Goal: Complete application form: Complete application form

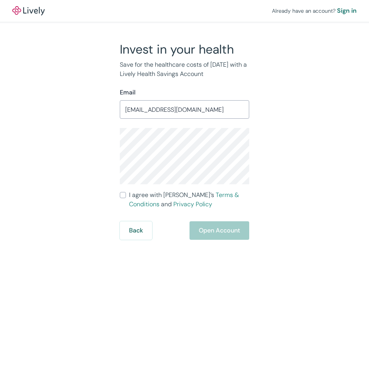
click at [123, 197] on input "I agree with Lively’s Terms & Conditions and Privacy Policy" at bounding box center [123, 195] width 6 height 6
checkbox input "true"
click at [219, 233] on button "Open Account" at bounding box center [220, 230] width 60 height 19
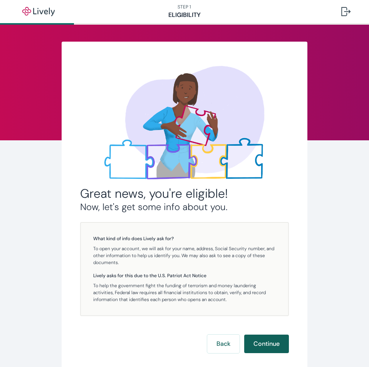
click at [267, 335] on button "Continue" at bounding box center [266, 344] width 45 height 19
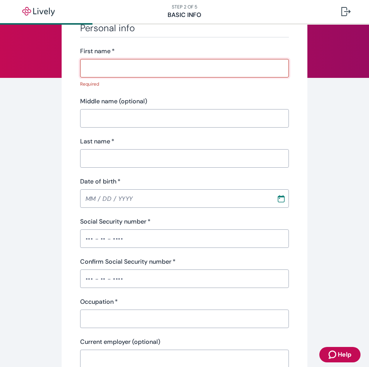
scroll to position [77, 0]
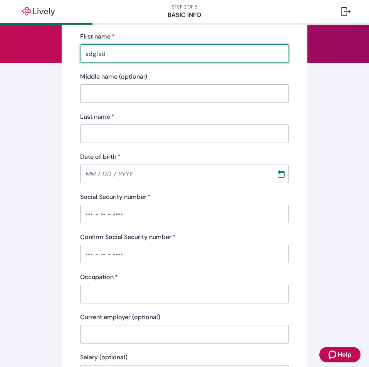
type input "sdgfsd"
click at [146, 100] on input "g" at bounding box center [184, 93] width 209 height 15
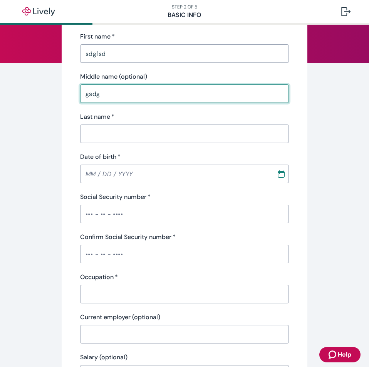
type input "gsdgs"
click at [140, 138] on input "d" at bounding box center [184, 133] width 209 height 15
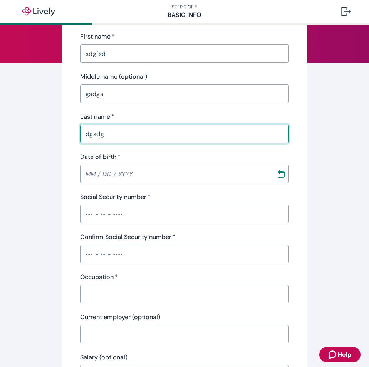
type input "dgsdg"
click at [86, 174] on input "MM / DD / YYYY" at bounding box center [176, 173] width 192 height 15
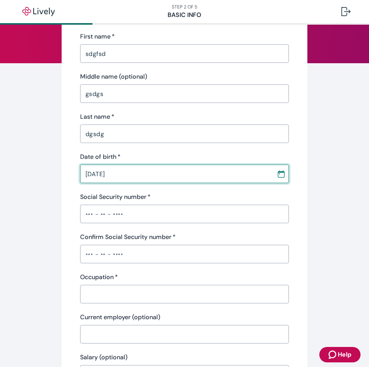
type input "02 / 03 / 1984"
click at [332, 209] on div "Tell us about yourself Personal info First name   * sdgfsd ​ Middle name (optio…" at bounding box center [184, 324] width 369 height 719
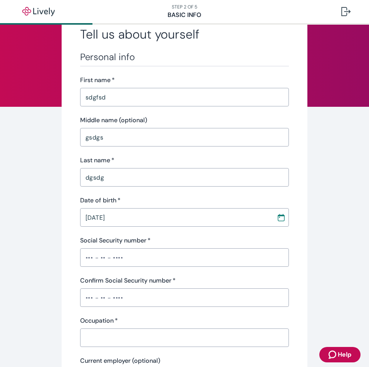
scroll to position [0, 0]
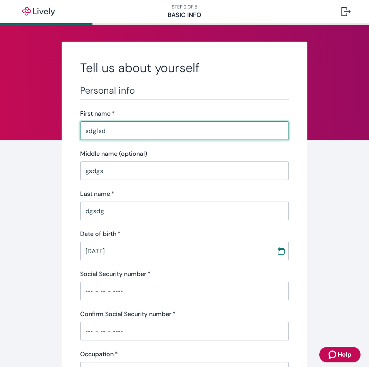
drag, startPoint x: 116, startPoint y: 138, endPoint x: 105, endPoint y: 138, distance: 10.8
click at [80, 138] on div "sdgfsd ​" at bounding box center [184, 130] width 209 height 19
paste input "Shantrese Hastings"
click at [117, 130] on input "Shantrese Hastings" at bounding box center [184, 130] width 209 height 15
click at [126, 132] on input "Shantrese Hastings" at bounding box center [184, 130] width 209 height 15
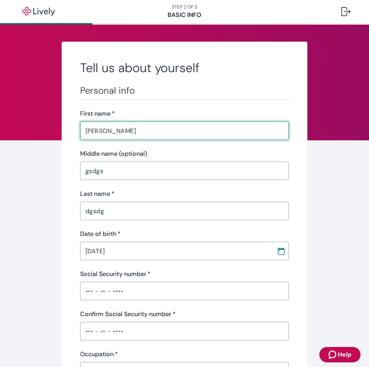
click at [126, 132] on input "Shantrese Hastings" at bounding box center [184, 130] width 209 height 15
type input "Shantrese"
drag, startPoint x: 114, startPoint y: 169, endPoint x: 48, endPoint y: 171, distance: 66.7
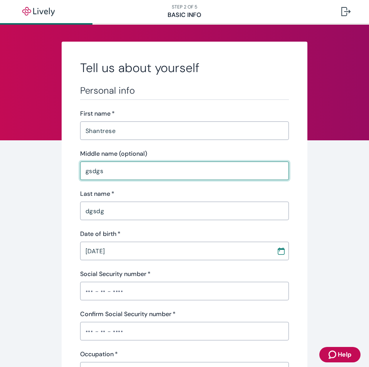
paste input "Hastin"
type input "Hastings"
click at [124, 131] on input "Shantrese" at bounding box center [184, 130] width 209 height 15
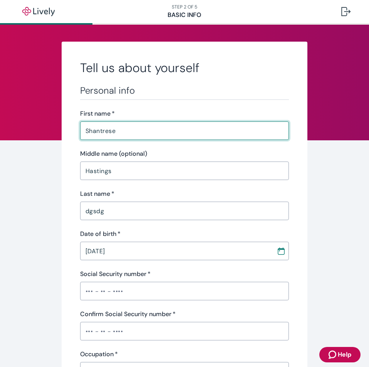
click at [123, 131] on input "Shantrese" at bounding box center [184, 130] width 209 height 15
type input "Shantrese"
click at [123, 173] on input "Hastings" at bounding box center [184, 170] width 209 height 15
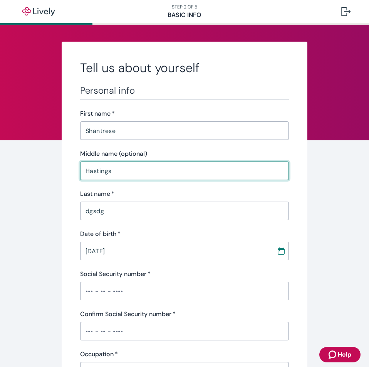
drag, startPoint x: 128, startPoint y: 175, endPoint x: 76, endPoint y: 188, distance: 54.2
drag, startPoint x: 115, startPoint y: 208, endPoint x: 25, endPoint y: 212, distance: 89.9
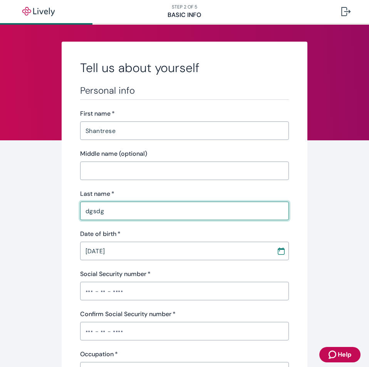
paste input "Hastings"
type input "Hastings"
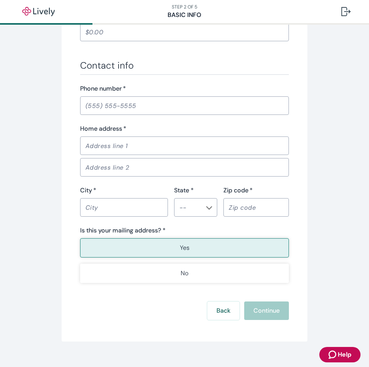
scroll to position [424, 0]
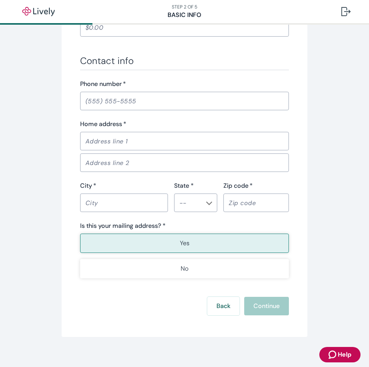
click at [126, 138] on input "Home address   *" at bounding box center [184, 140] width 209 height 15
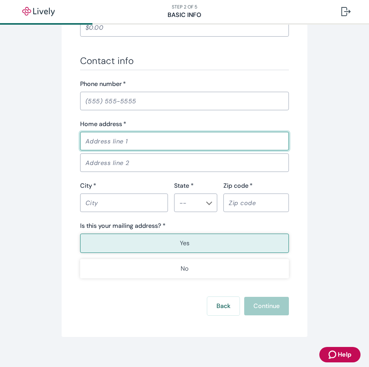
paste input "3950 key west way"
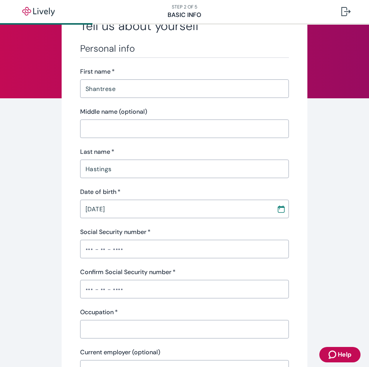
scroll to position [39, 0]
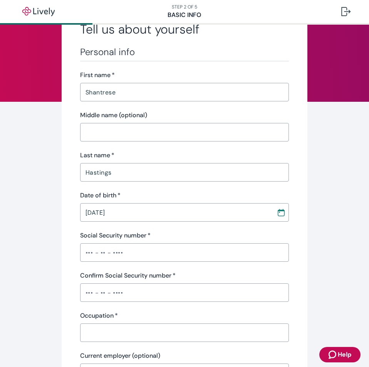
type input "3950 key west way"
click at [115, 211] on input "02 / 03 / 1984" at bounding box center [176, 212] width 192 height 15
click at [122, 213] on input "02 / 03 / 1984" at bounding box center [176, 212] width 192 height 15
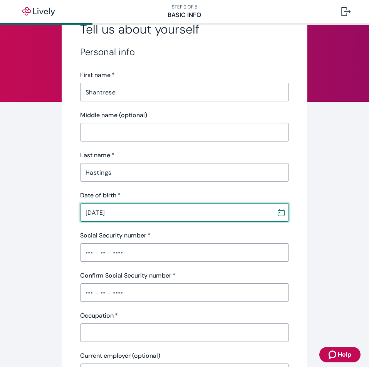
type input "06 / 07 / 1983"
click at [146, 256] on input "Social Security number   *" at bounding box center [184, 252] width 209 height 15
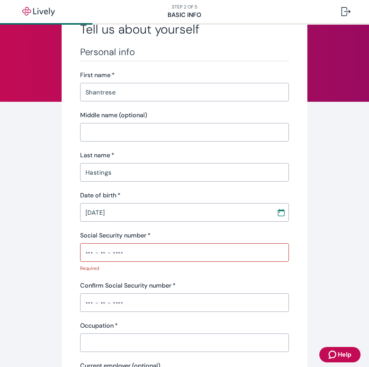
click at [140, 251] on input "Social Security number   *" at bounding box center [184, 252] width 209 height 15
paste input "text"
click at [136, 303] on input "Confirm Social Security number   *" at bounding box center [184, 302] width 209 height 15
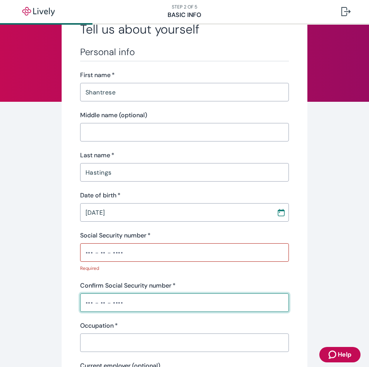
paste input "text"
click at [108, 251] on input "Social Security number   *" at bounding box center [184, 252] width 209 height 15
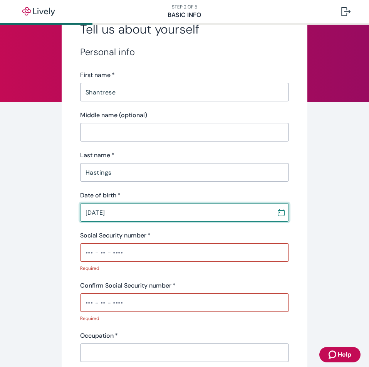
drag, startPoint x: 143, startPoint y: 214, endPoint x: 125, endPoint y: 247, distance: 38.6
click at [143, 214] on input "06 / 07 / 1983" at bounding box center [176, 212] width 192 height 15
click at [123, 250] on input "Social Security number   *" at bounding box center [184, 252] width 209 height 15
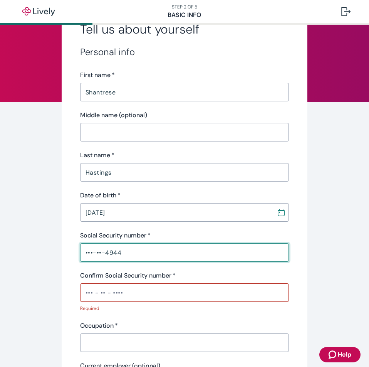
type input "•••-••-4944"
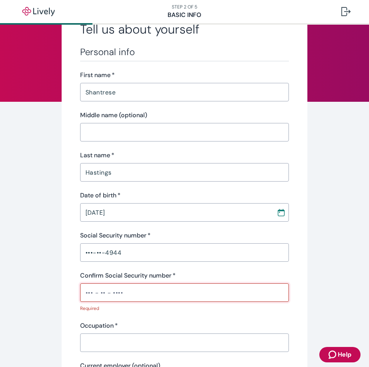
click at [104, 295] on input "Confirm Social Security number   *" at bounding box center [184, 292] width 209 height 15
type input "•••-••-4949"
click at [57, 251] on div "Tell us about yourself Personal info First name   * Shantrese ​ Middle name (op…" at bounding box center [184, 367] width 369 height 729
click at [65, 254] on div "Tell us about yourself Personal info First name   * Shantrese ​ Middle name (op…" at bounding box center [185, 367] width 246 height 729
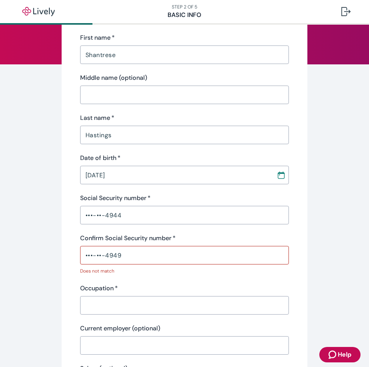
scroll to position [77, 0]
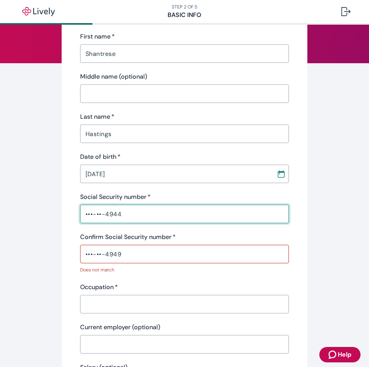
drag, startPoint x: 140, startPoint y: 214, endPoint x: 41, endPoint y: 216, distance: 99.5
click at [41, 216] on div "Tell us about yourself Personal info First name   * Shantrese ​ Middle name (op…" at bounding box center [184, 329] width 369 height 729
type input "•••-••-4946"
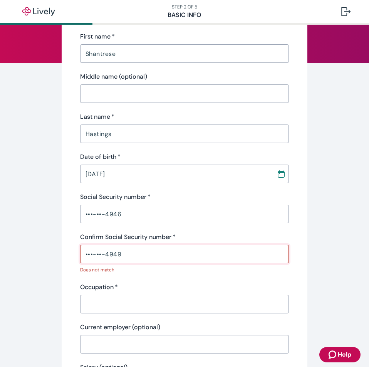
drag, startPoint x: 148, startPoint y: 254, endPoint x: 18, endPoint y: 254, distance: 130.7
click at [18, 254] on div "Tell us about yourself Personal info First name   * Shantrese ​ Middle name (op…" at bounding box center [184, 329] width 369 height 729
click at [70, 243] on div "Tell us about yourself Personal info First name   * Shantrese ​ Middle name (op…" at bounding box center [185, 329] width 246 height 729
click at [72, 246] on div "Tell us about yourself Personal info First name   * Shantrese ​ Middle name (op…" at bounding box center [185, 329] width 246 height 729
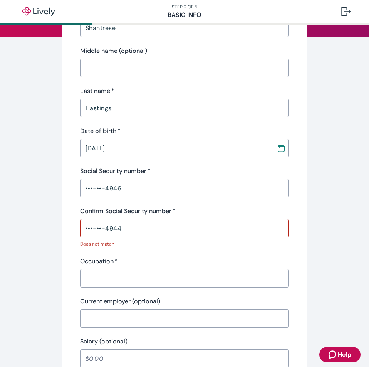
scroll to position [154, 0]
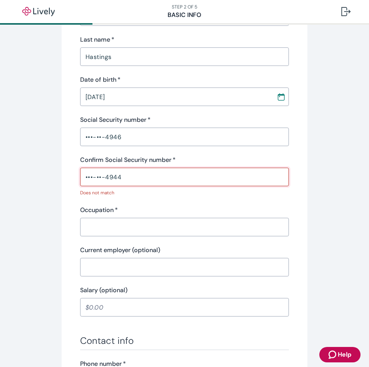
drag, startPoint x: 162, startPoint y: 177, endPoint x: 57, endPoint y: 199, distance: 107.0
click at [57, 199] on div "Tell us about yourself Personal info First name   * Shantrese ​ Middle name (op…" at bounding box center [184, 251] width 369 height 729
drag, startPoint x: 110, startPoint y: 178, endPoint x: 26, endPoint y: 178, distance: 83.6
click at [26, 178] on div "Tell us about yourself Personal info First name   * Shantrese ​ Middle name (op…" at bounding box center [184, 251] width 369 height 729
click at [138, 175] on input "•••-••-49" at bounding box center [184, 176] width 209 height 15
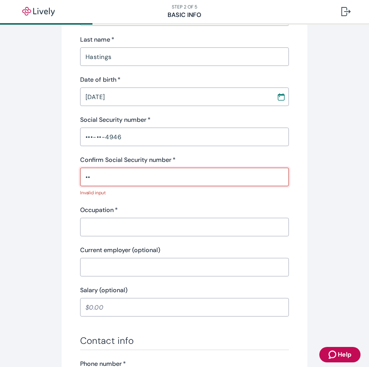
type input "•"
click at [140, 139] on input "•••-••-4946" at bounding box center [184, 136] width 209 height 15
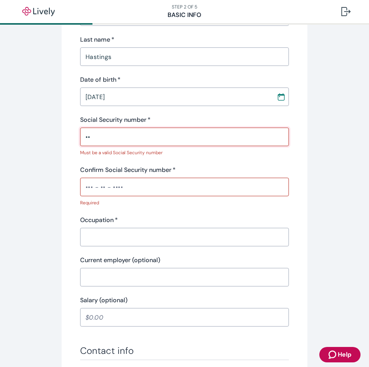
type input "•"
click at [129, 140] on input "Social Security number   *" at bounding box center [184, 136] width 209 height 15
type input "•••"
click at [124, 184] on input "Confirm Social Security number   *" at bounding box center [184, 186] width 209 height 15
type input "•••"
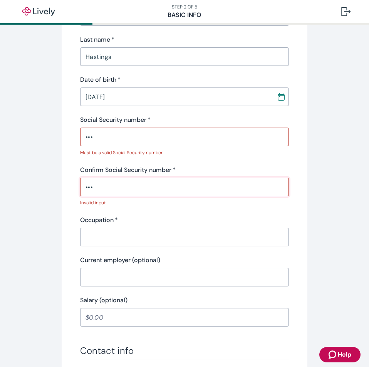
click at [146, 136] on input "•••" at bounding box center [184, 136] width 209 height 15
type input "•••-••-4"
click at [128, 191] on input "•••" at bounding box center [184, 186] width 209 height 15
type input "•••-••-4"
click at [138, 141] on input "•••-••-4" at bounding box center [184, 136] width 209 height 15
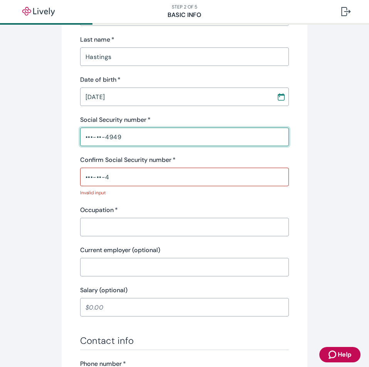
type input "•••-••-4949"
click at [132, 177] on input "•••-••-4" at bounding box center [184, 176] width 209 height 15
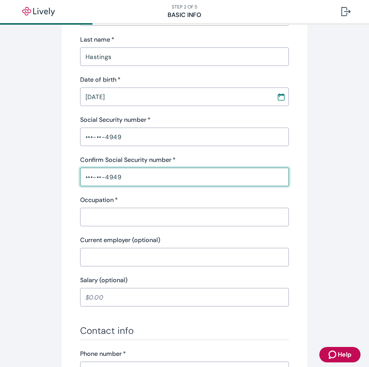
type input "•••-••-4949"
click at [155, 224] on input "Occupation   *" at bounding box center [184, 216] width 209 height 15
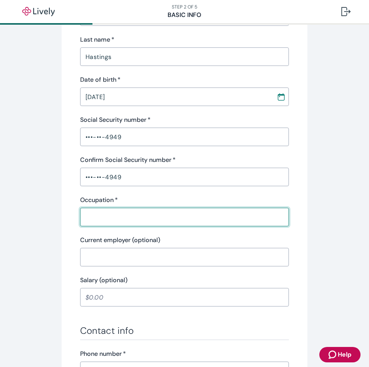
click at [165, 225] on div "​" at bounding box center [184, 217] width 209 height 19
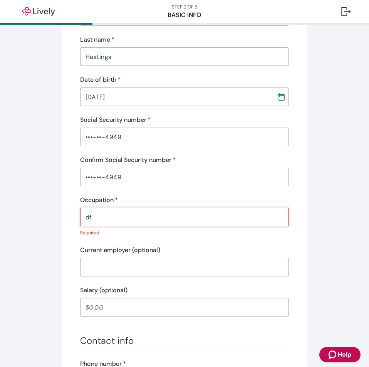
type input "df"
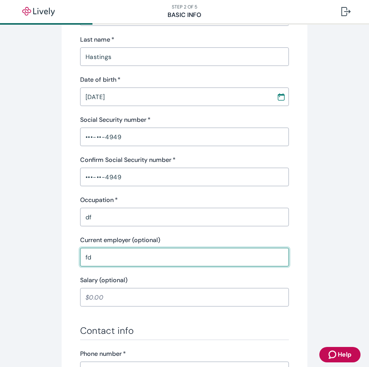
click at [161, 260] on input "fd" at bounding box center [184, 256] width 209 height 15
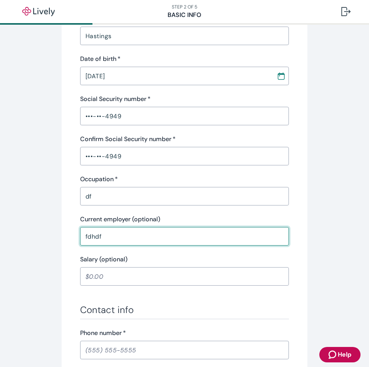
scroll to position [193, 0]
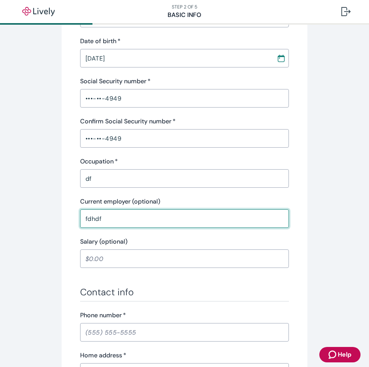
type input "fdhdf"
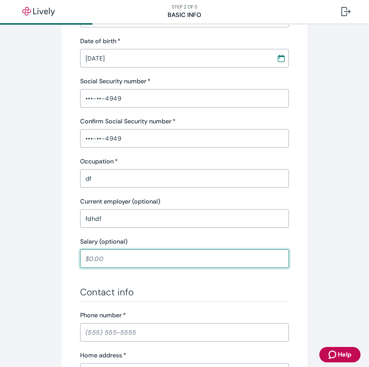
click at [130, 254] on input "Salary (optional)" at bounding box center [184, 258] width 209 height 15
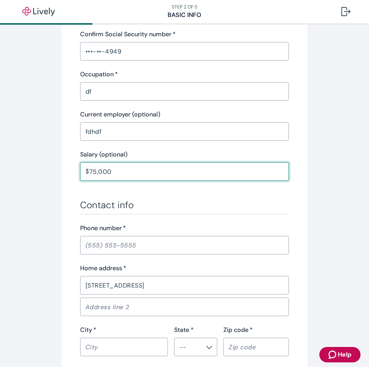
scroll to position [308, 0]
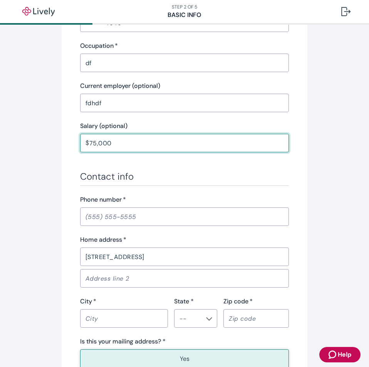
type input "75,000.00"
click at [135, 224] on div "​" at bounding box center [184, 216] width 209 height 19
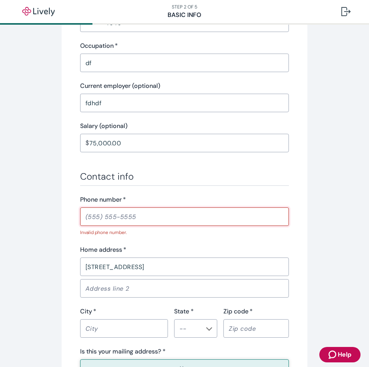
click at [143, 215] on input "Phone number   *" at bounding box center [184, 216] width 209 height 15
paste input "(512) 986-3799"
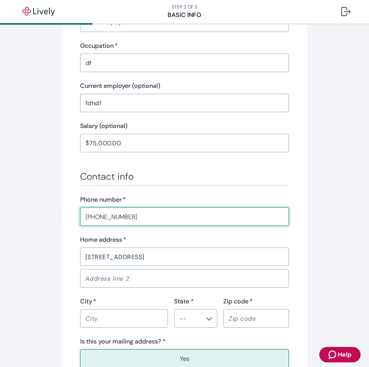
scroll to position [385, 0]
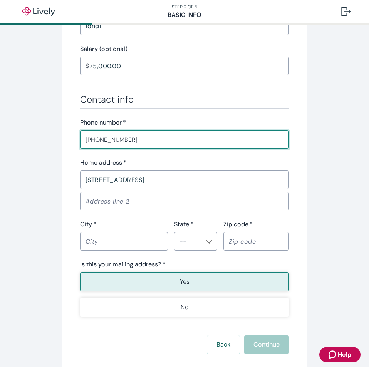
type input "(512) 986-3799"
click at [158, 183] on input "3950 key west way" at bounding box center [184, 179] width 209 height 15
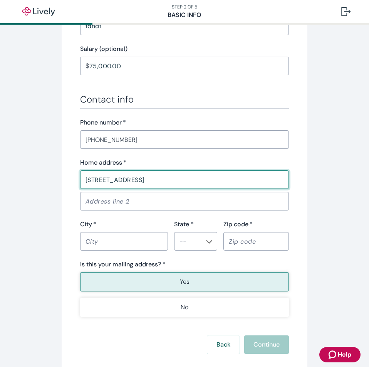
click at [144, 202] on input "Address line 2" at bounding box center [184, 200] width 209 height 15
drag, startPoint x: 124, startPoint y: 187, endPoint x: 41, endPoint y: 187, distance: 83.3
click at [41, 187] on div "Tell us about yourself Personal info First name   * Shantrese ​ Middle name (op…" at bounding box center [184, 15] width 369 height 719
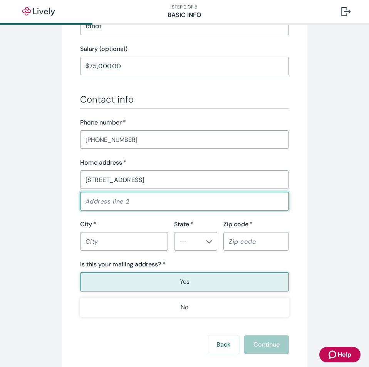
click at [93, 202] on input "Address line 2" at bounding box center [184, 200] width 209 height 15
paste input "3950 key west way"
type input "3950 key west way"
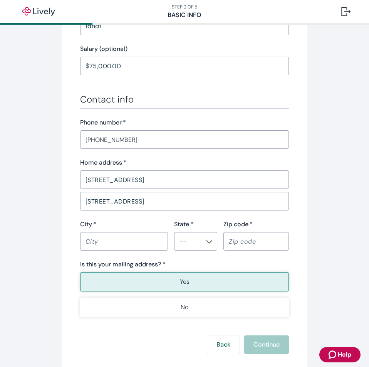
click at [230, 244] on input "Zip code   *" at bounding box center [257, 241] width 66 height 15
paste input "78109"
type input "78109"
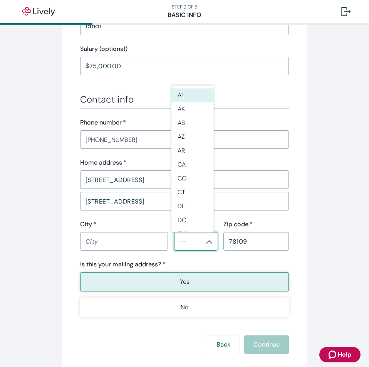
click at [194, 243] on input "State *" at bounding box center [190, 241] width 26 height 11
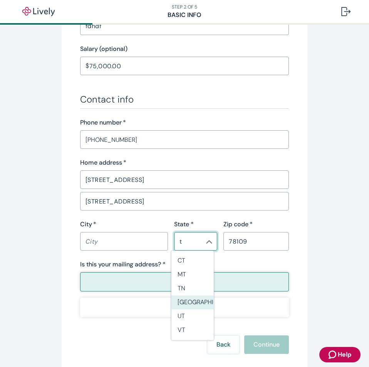
click at [190, 301] on li "TX" at bounding box center [193, 302] width 42 height 14
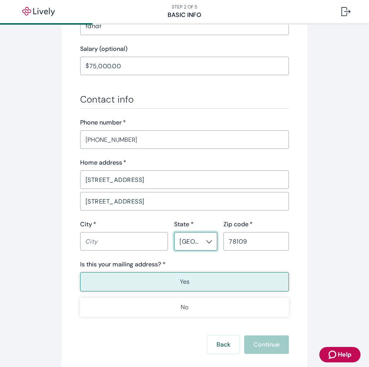
type input "TX"
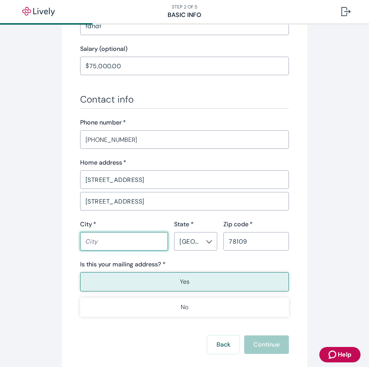
click at [104, 241] on input "City   *" at bounding box center [124, 241] width 88 height 15
paste input "Converse"
type input "Converse"
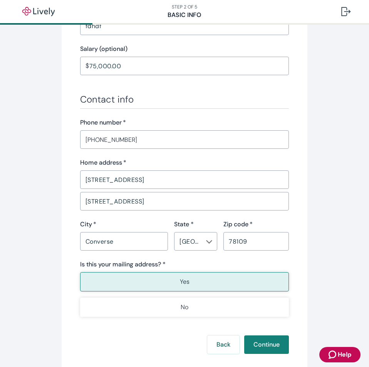
click at [209, 288] on button "Yes" at bounding box center [184, 281] width 209 height 19
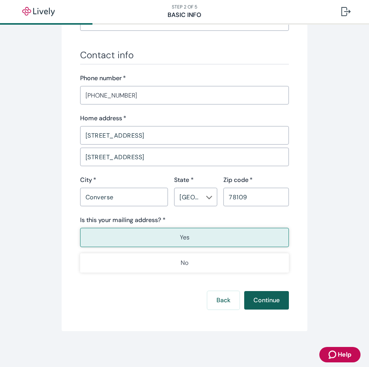
scroll to position [431, 0]
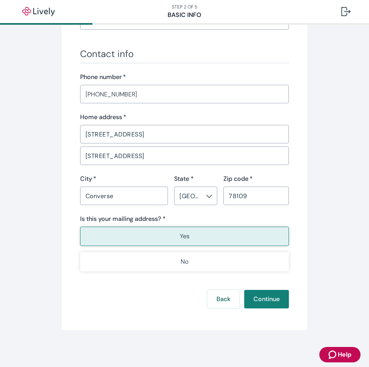
click at [266, 294] on button "Continue" at bounding box center [266, 299] width 45 height 19
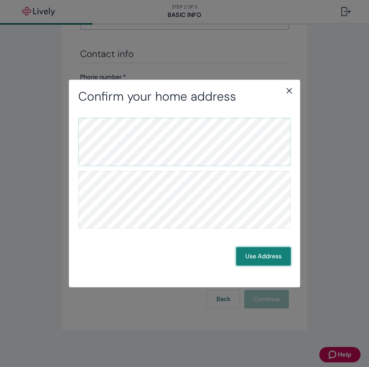
click at [253, 260] on button "Use Address" at bounding box center [263, 256] width 55 height 19
click at [246, 254] on button "Use Address" at bounding box center [263, 256] width 55 height 19
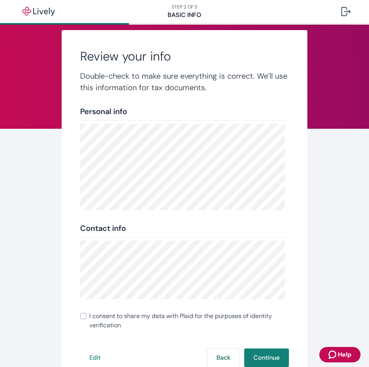
scroll to position [70, 0]
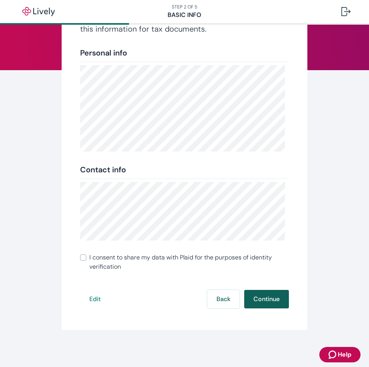
click at [262, 294] on button "Continue" at bounding box center [266, 299] width 45 height 19
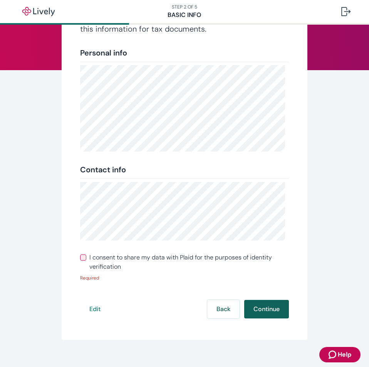
click at [264, 313] on button "Continue" at bounding box center [266, 309] width 45 height 19
drag, startPoint x: 260, startPoint y: 316, endPoint x: 259, endPoint y: 313, distance: 3.9
click at [259, 316] on button "Continue" at bounding box center [266, 309] width 45 height 19
click at [259, 311] on button "Continue" at bounding box center [266, 309] width 45 height 19
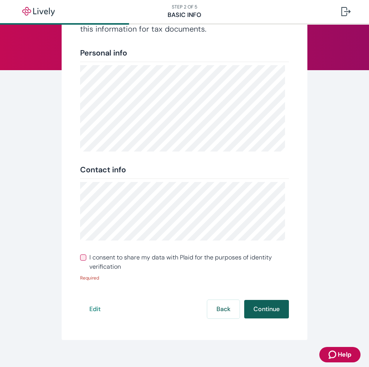
click at [259, 311] on button "Continue" at bounding box center [266, 309] width 45 height 19
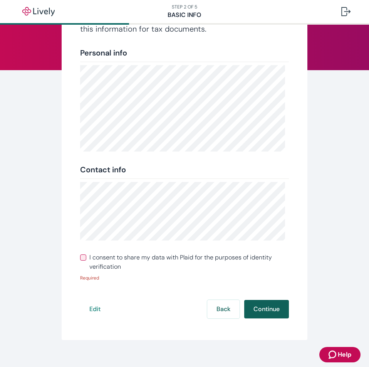
click at [259, 311] on button "Continue" at bounding box center [266, 309] width 45 height 19
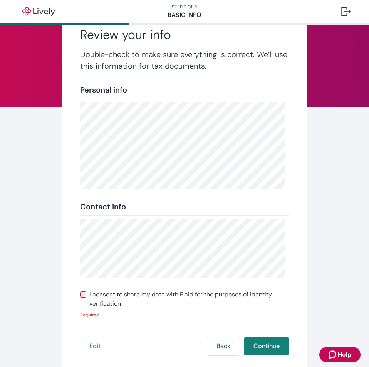
scroll to position [80, 0]
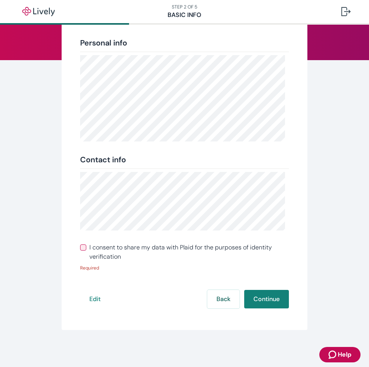
click at [236, 156] on div "Contact info" at bounding box center [184, 160] width 209 height 12
click at [81, 250] on input "I consent to share my data with Plaid for the purposes of identity verification" at bounding box center [83, 247] width 6 height 6
checkbox input "true"
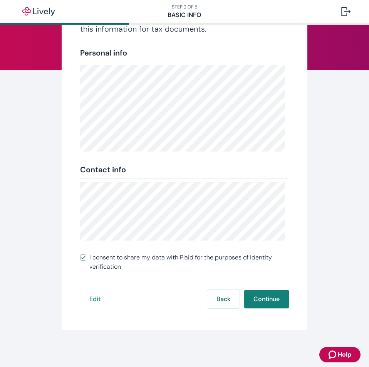
scroll to position [70, 0]
click at [259, 301] on button "Continue" at bounding box center [266, 299] width 45 height 19
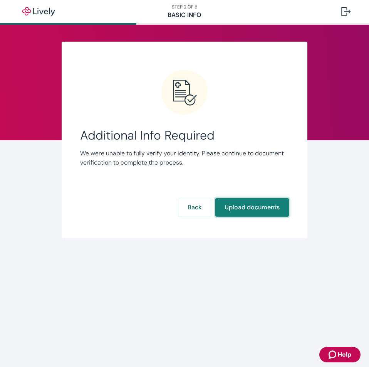
click at [242, 210] on button "Upload documents" at bounding box center [252, 207] width 74 height 19
click at [233, 210] on button "Upload documents" at bounding box center [252, 207] width 74 height 19
drag, startPoint x: 138, startPoint y: 116, endPoint x: 182, endPoint y: 132, distance: 46.5
click at [142, 119] on div "Additional Info Required We were unable to fully verify your identity. Please c…" at bounding box center [184, 144] width 209 height 150
click at [188, 133] on span "Additional Info Required" at bounding box center [184, 135] width 209 height 15
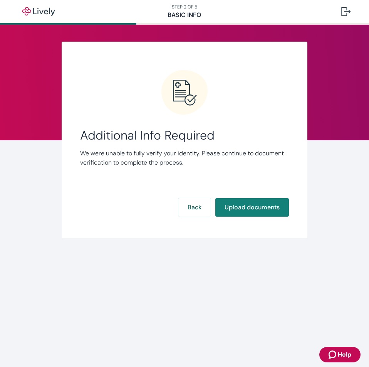
click at [194, 135] on span "Additional Info Required" at bounding box center [184, 135] width 209 height 15
click at [268, 209] on button "Upload documents" at bounding box center [252, 207] width 74 height 19
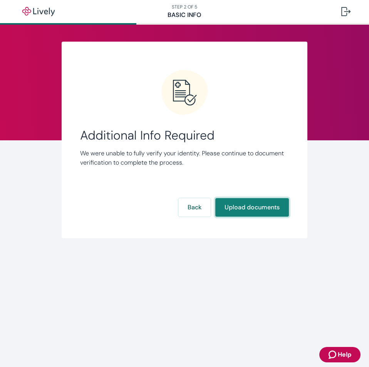
click at [268, 209] on button "Upload documents" at bounding box center [252, 207] width 74 height 19
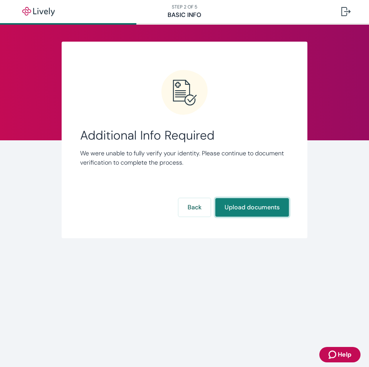
click at [268, 209] on button "Upload documents" at bounding box center [252, 207] width 74 height 19
click at [271, 210] on button "Upload documents" at bounding box center [252, 207] width 74 height 19
click at [272, 209] on button "Upload documents" at bounding box center [252, 207] width 74 height 19
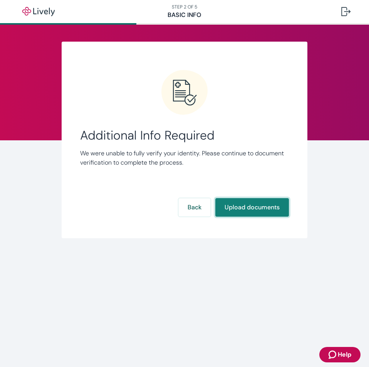
click at [272, 209] on button "Upload documents" at bounding box center [252, 207] width 74 height 19
click at [273, 211] on button "Upload documents" at bounding box center [252, 207] width 74 height 19
click at [274, 212] on button "Upload documents" at bounding box center [252, 207] width 74 height 19
drag, startPoint x: 274, startPoint y: 212, endPoint x: 216, endPoint y: 195, distance: 60.3
click at [265, 212] on button "Upload documents" at bounding box center [252, 207] width 74 height 19
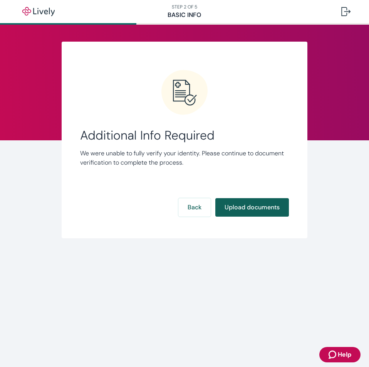
drag, startPoint x: 216, startPoint y: 195, endPoint x: 217, endPoint y: 199, distance: 3.9
click at [217, 199] on div "Additional Info Required We were unable to fully verify your identity. Please c…" at bounding box center [184, 144] width 209 height 150
click at [222, 210] on button "Upload documents" at bounding box center [252, 207] width 74 height 19
click at [223, 210] on button "Upload documents" at bounding box center [252, 207] width 74 height 19
click at [225, 209] on button "Upload documents" at bounding box center [252, 207] width 74 height 19
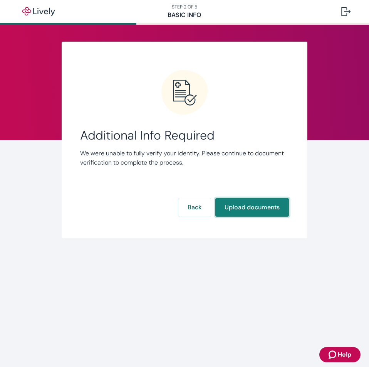
click at [225, 209] on button "Upload documents" at bounding box center [252, 207] width 74 height 19
click at [246, 208] on button "Upload documents" at bounding box center [252, 207] width 74 height 19
